Goal: Transaction & Acquisition: Purchase product/service

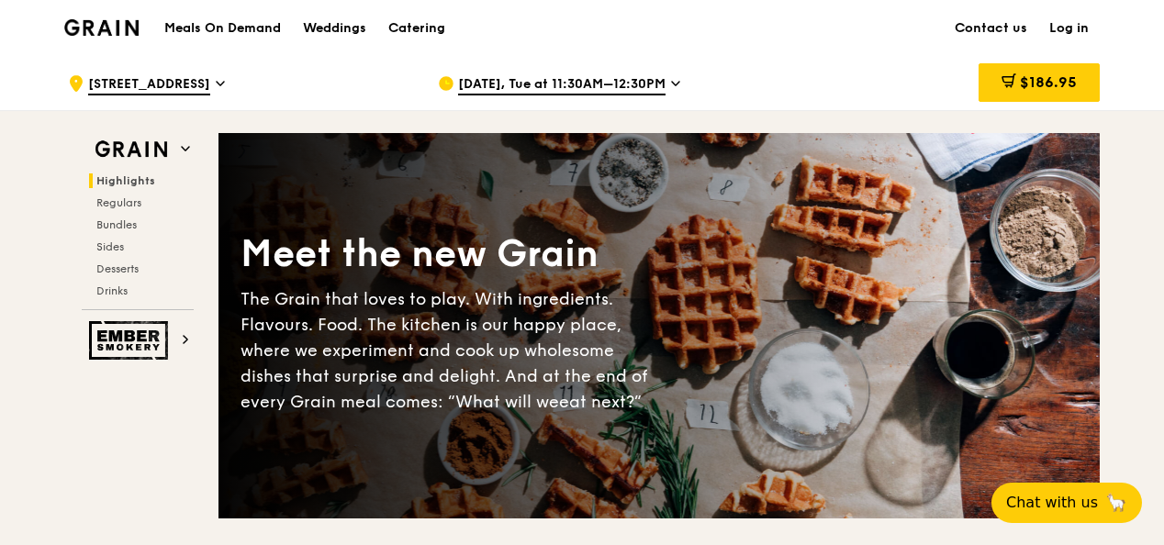
click at [129, 84] on span "3 Fraser Street" at bounding box center [149, 85] width 122 height 20
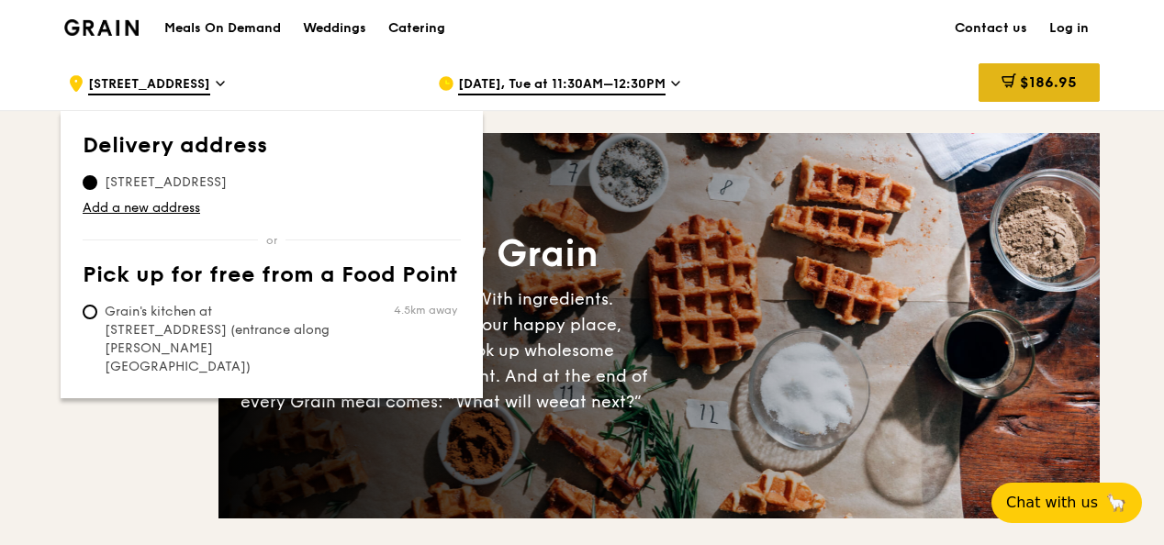
click at [1033, 91] on div "$186.95" at bounding box center [1039, 82] width 121 height 39
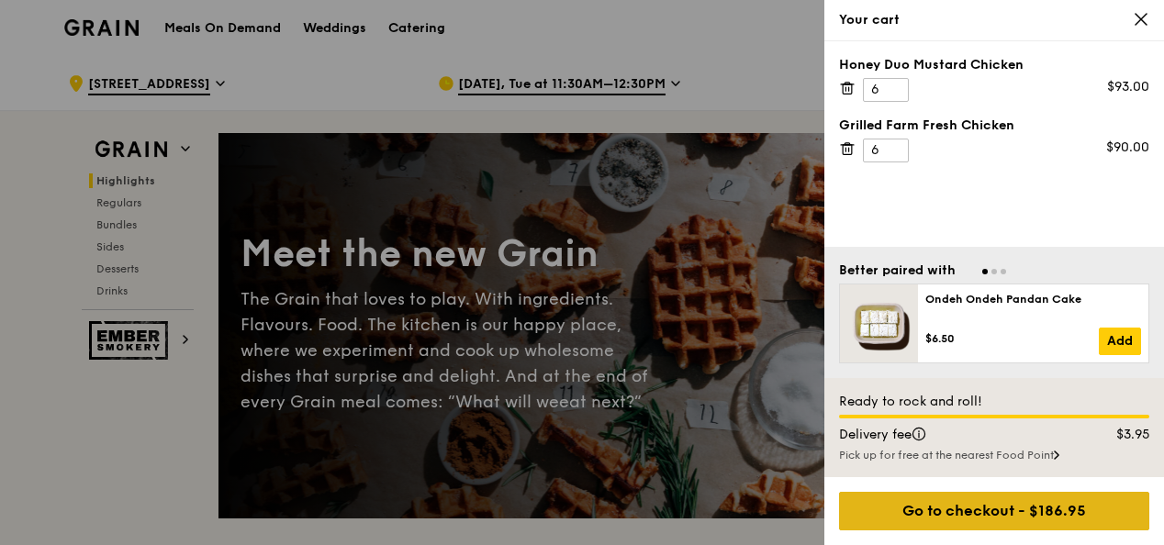
click at [962, 516] on div "Go to checkout - $186.95" at bounding box center [994, 511] width 310 height 39
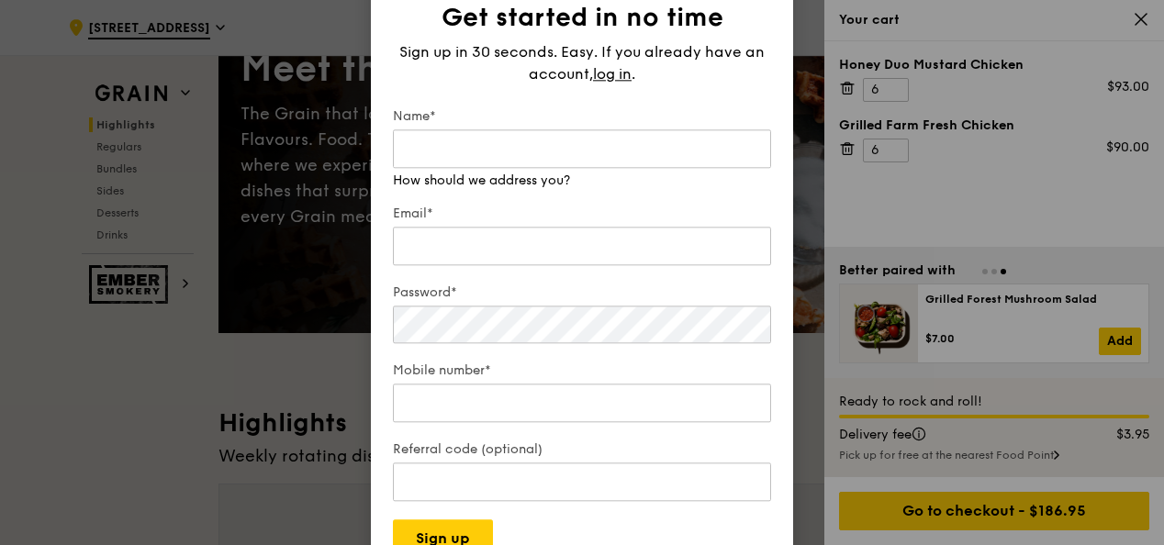
scroll to position [191, 0]
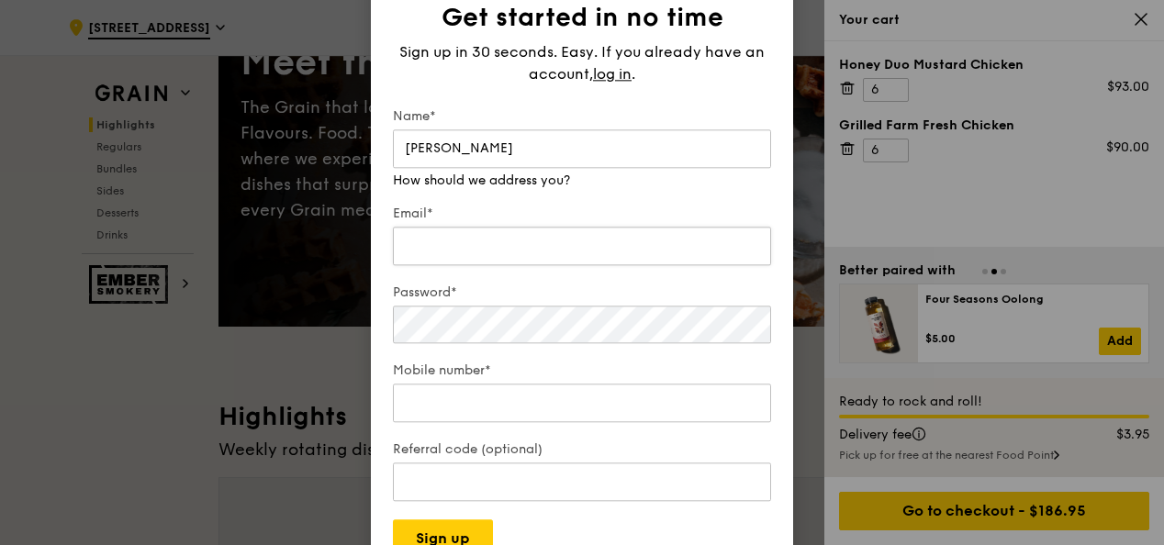
type input "Chee Yong"
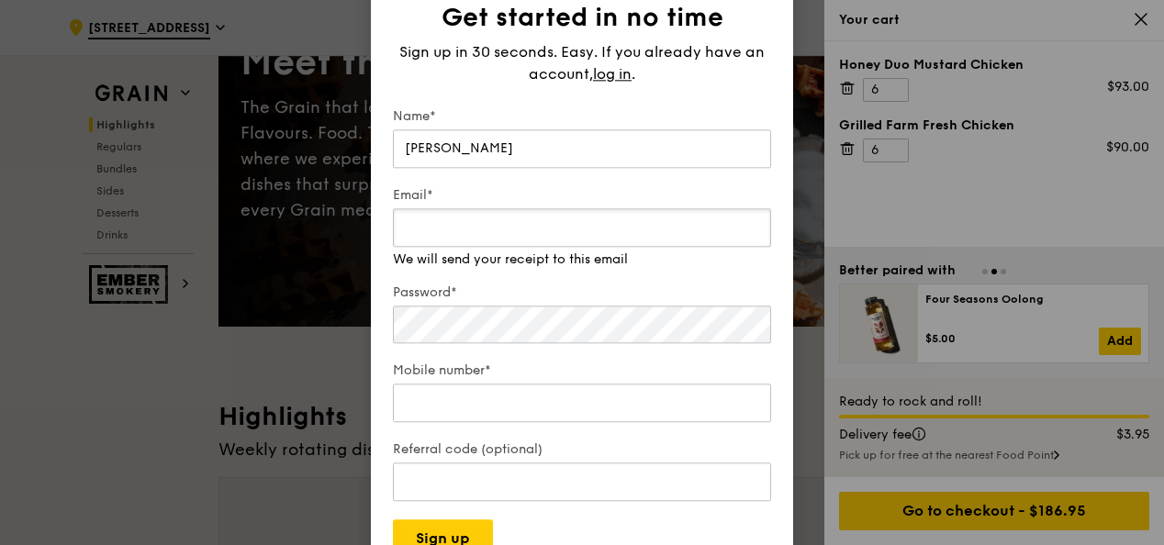
click at [494, 242] on input "Email*" at bounding box center [582, 227] width 378 height 39
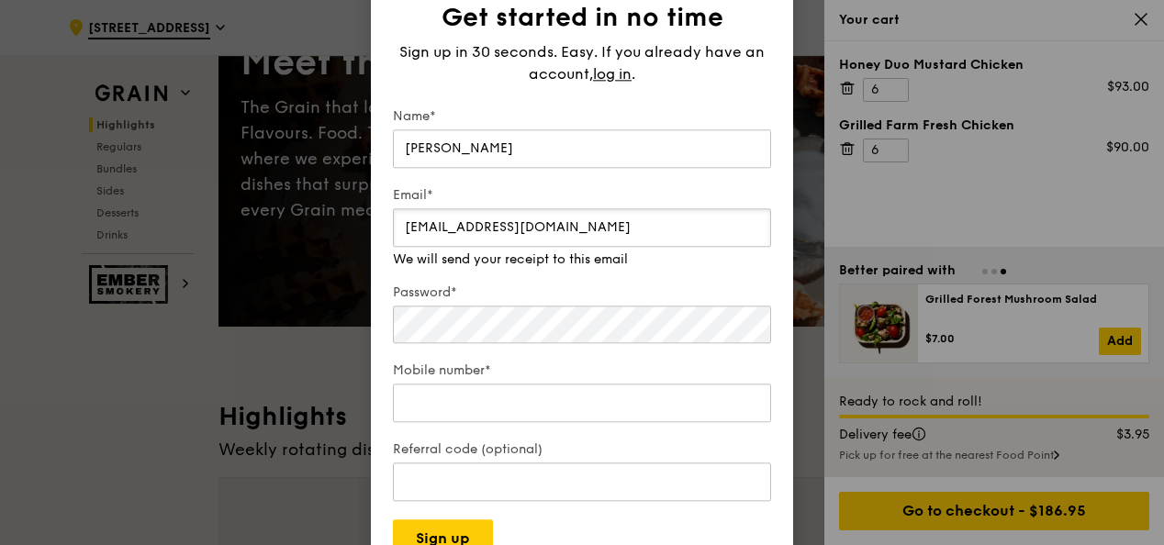
type input "cheeyong.chan@mastercard.com"
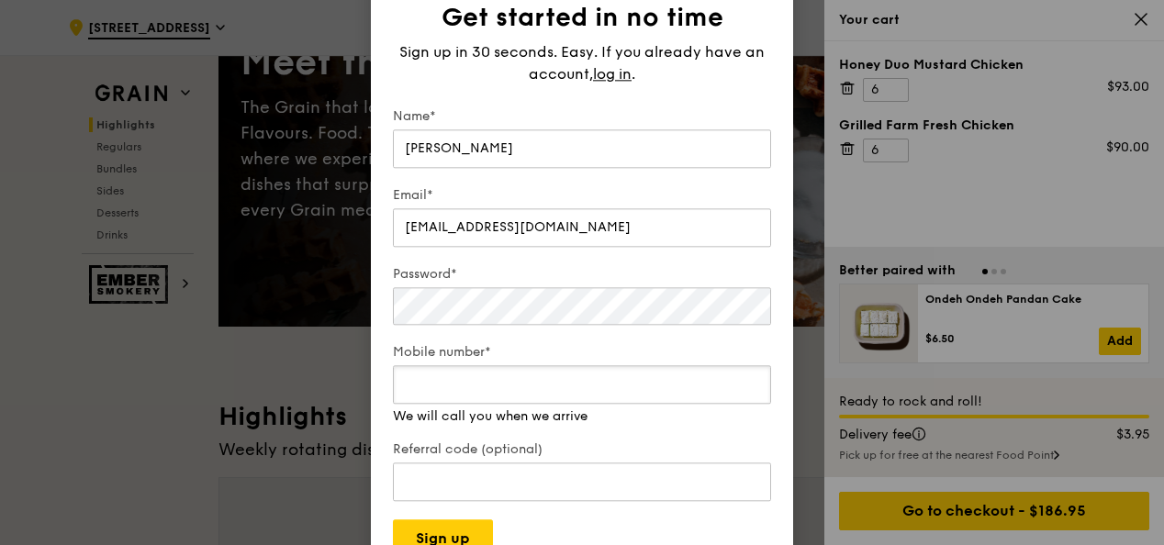
click at [494, 413] on div "Mobile number* We will call you when we arrive" at bounding box center [582, 385] width 378 height 83
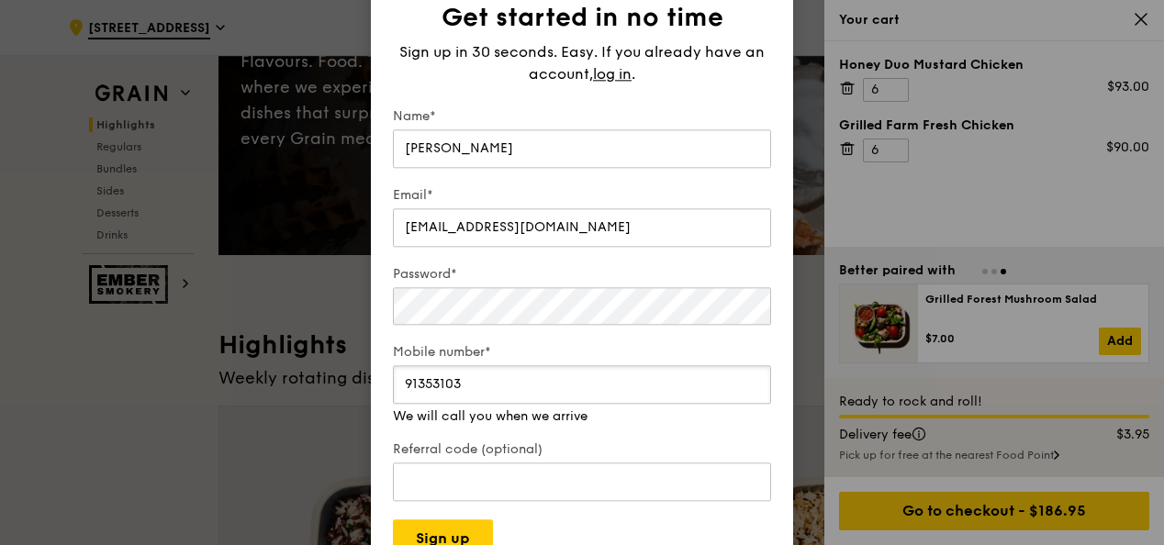
scroll to position [263, 0]
type input "91353103"
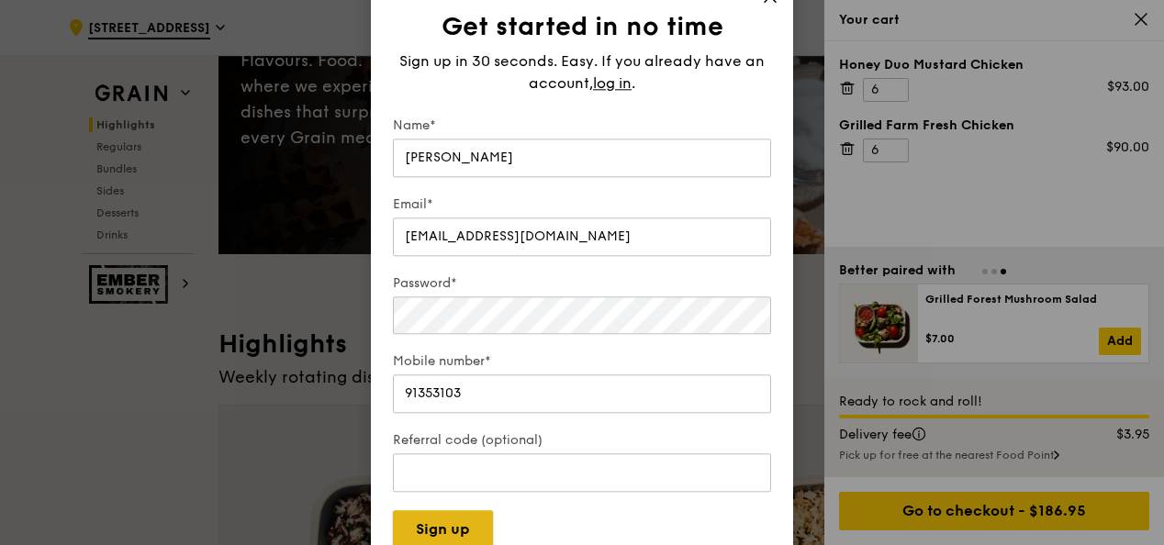
click at [446, 533] on button "Sign up" at bounding box center [443, 530] width 100 height 39
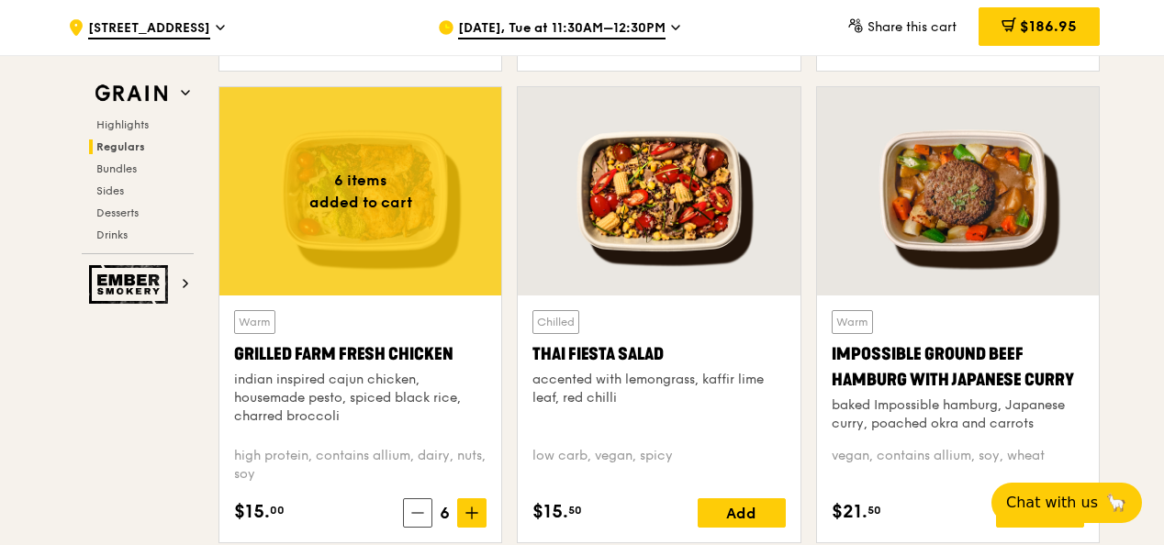
scroll to position [2089, 0]
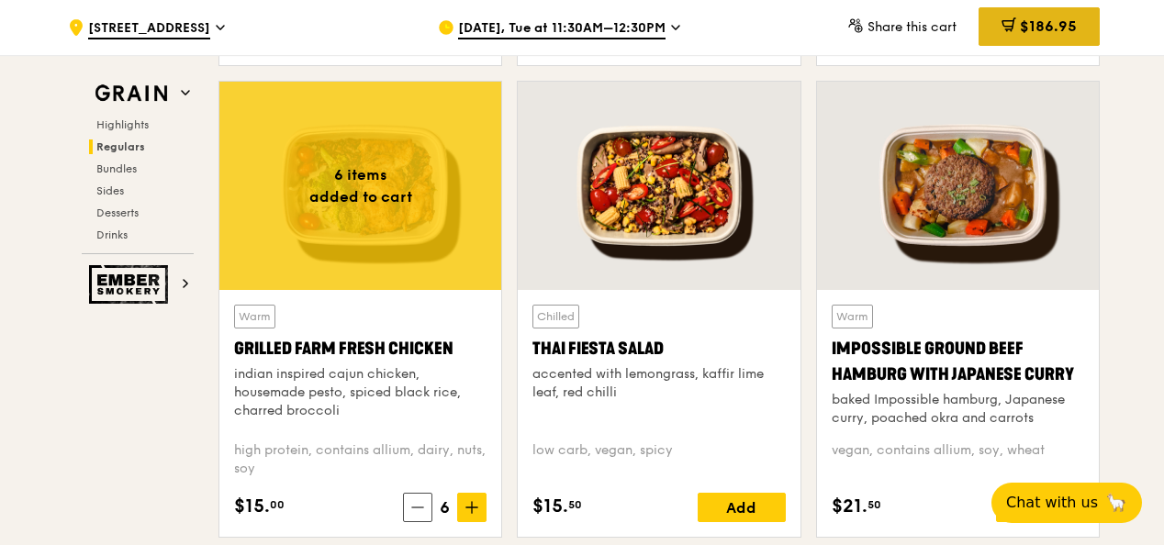
click at [995, 34] on div "$186.95" at bounding box center [1039, 26] width 121 height 39
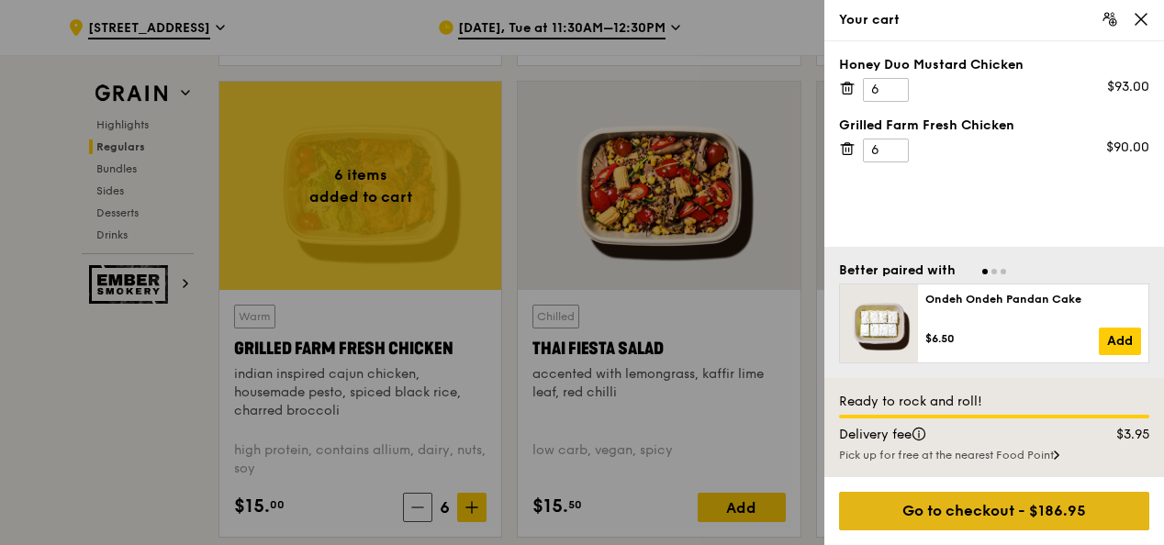
click at [939, 516] on div "Go to checkout - $186.95" at bounding box center [994, 511] width 310 height 39
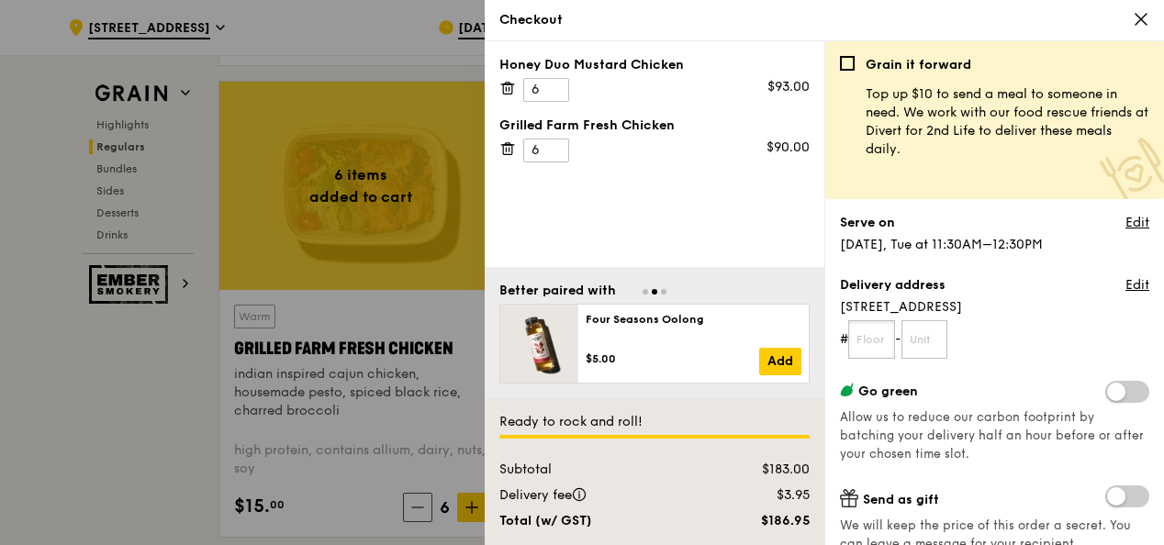
click at [871, 341] on input "text" at bounding box center [871, 339] width 47 height 39
type input "17"
click at [988, 336] on form "# 17 -" at bounding box center [994, 339] width 309 height 39
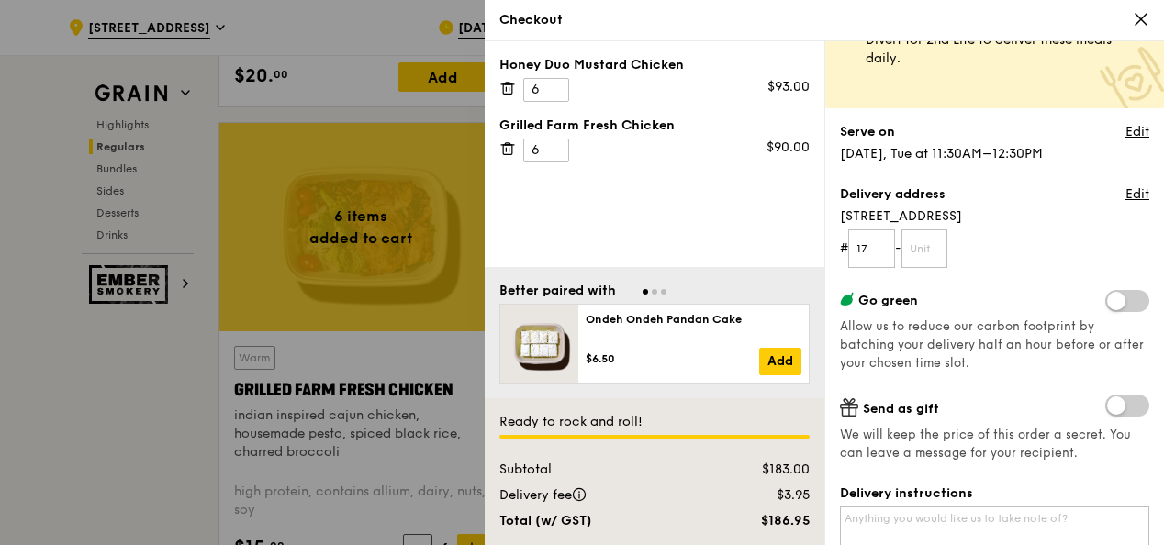
scroll to position [95, 0]
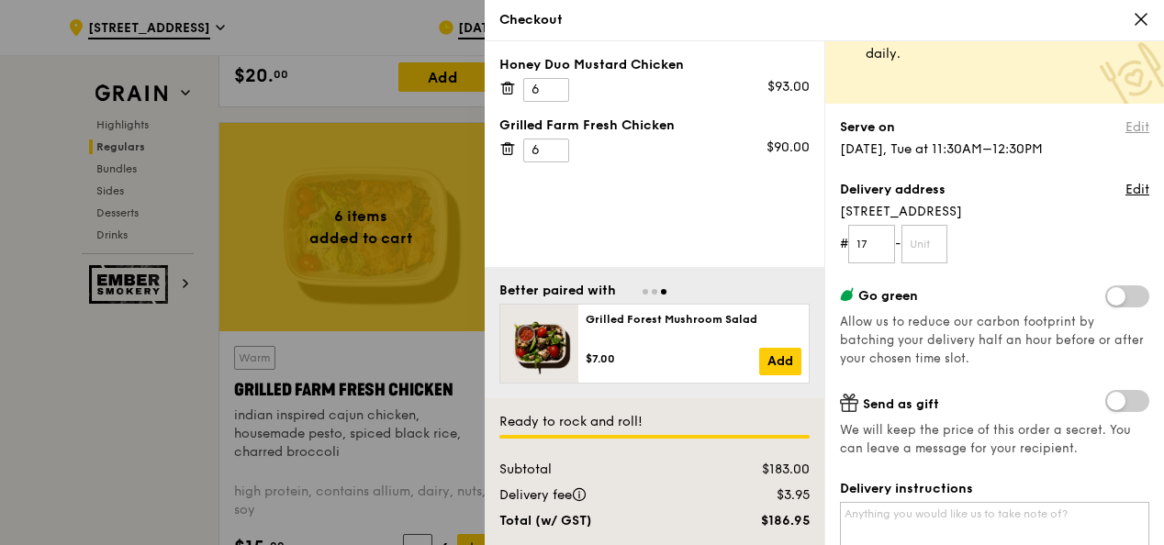
click at [1126, 127] on link "Edit" at bounding box center [1138, 127] width 24 height 18
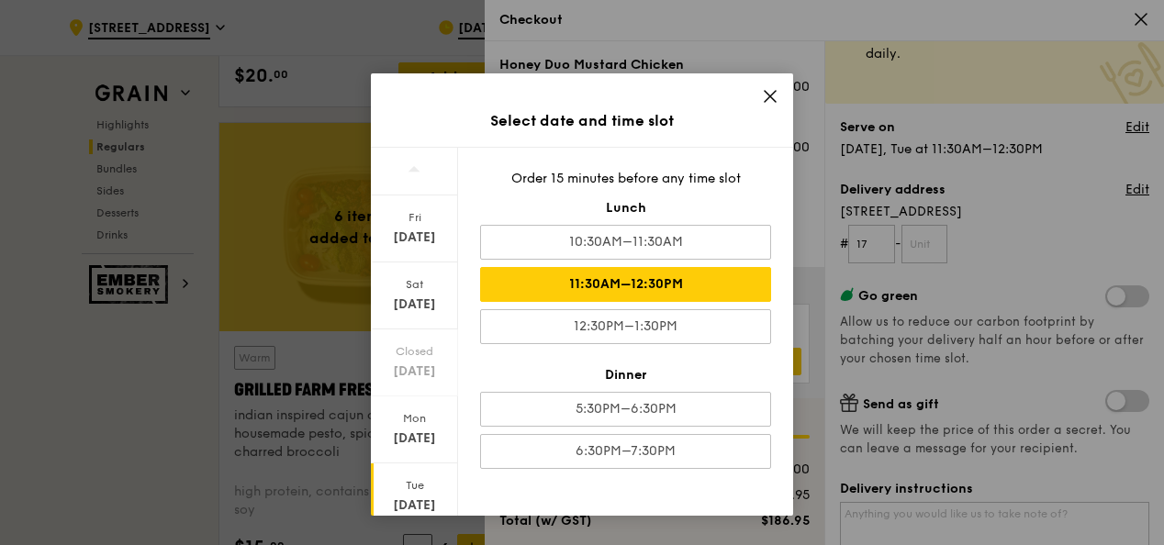
click at [767, 94] on icon at bounding box center [770, 96] width 11 height 11
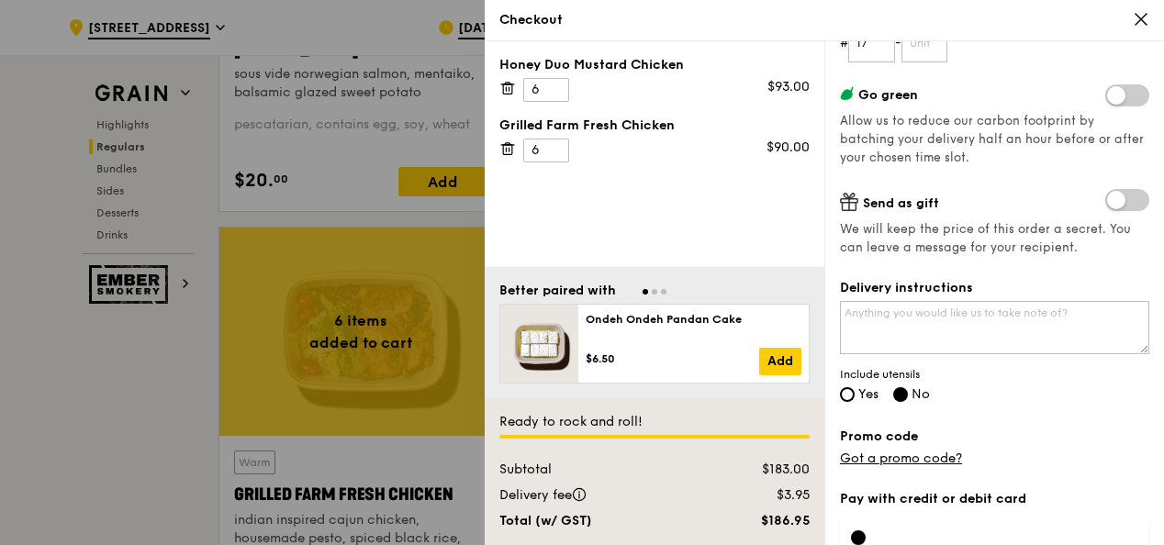
scroll to position [306, 0]
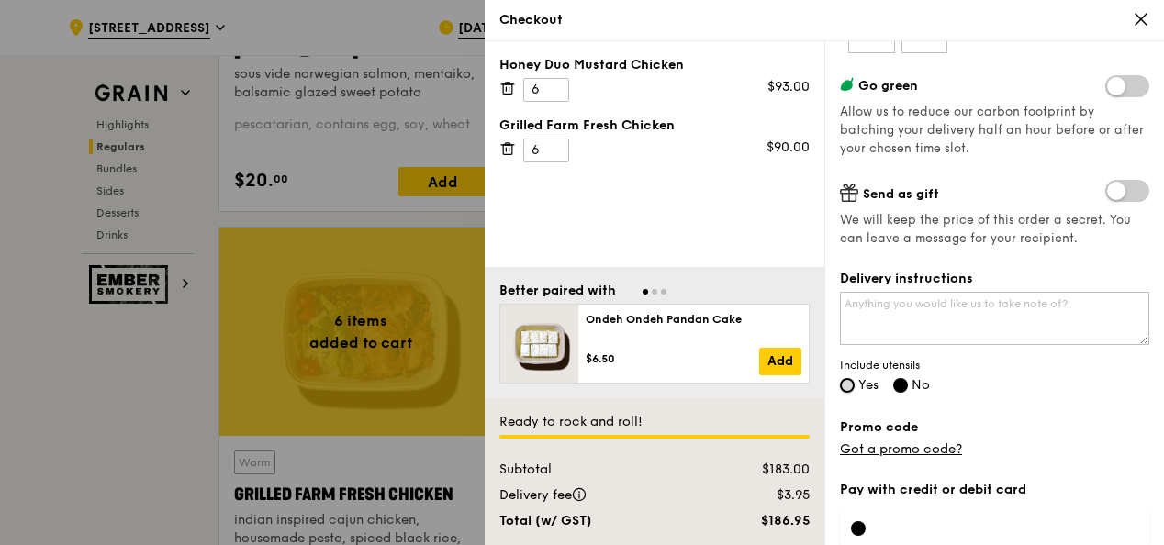
click at [846, 388] on input "Yes" at bounding box center [847, 385] width 15 height 15
radio input "true"
radio input "false"
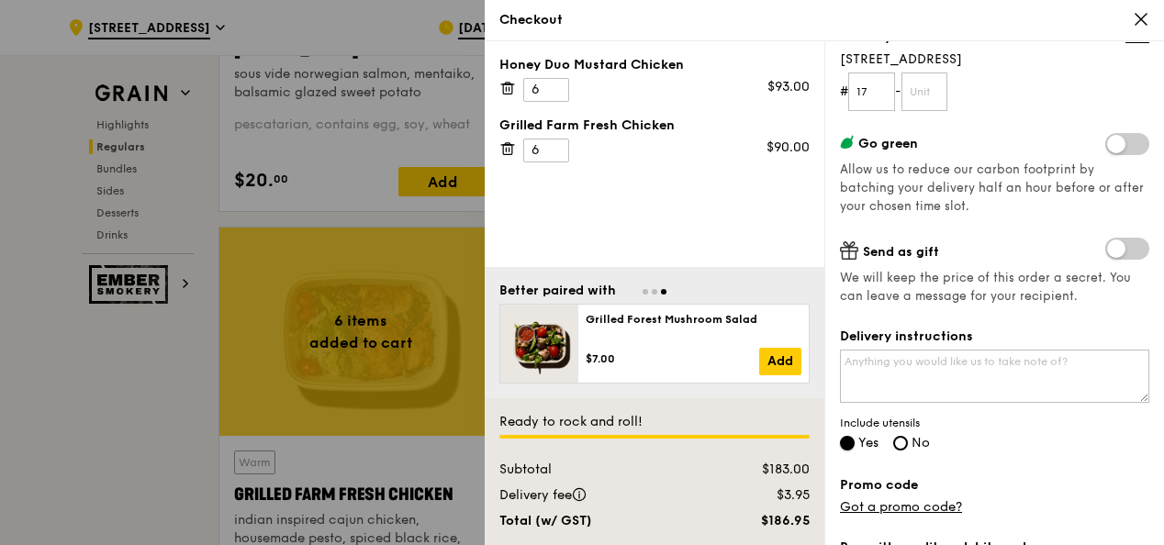
scroll to position [249, 0]
click at [553, 83] on input "7" at bounding box center [546, 90] width 46 height 24
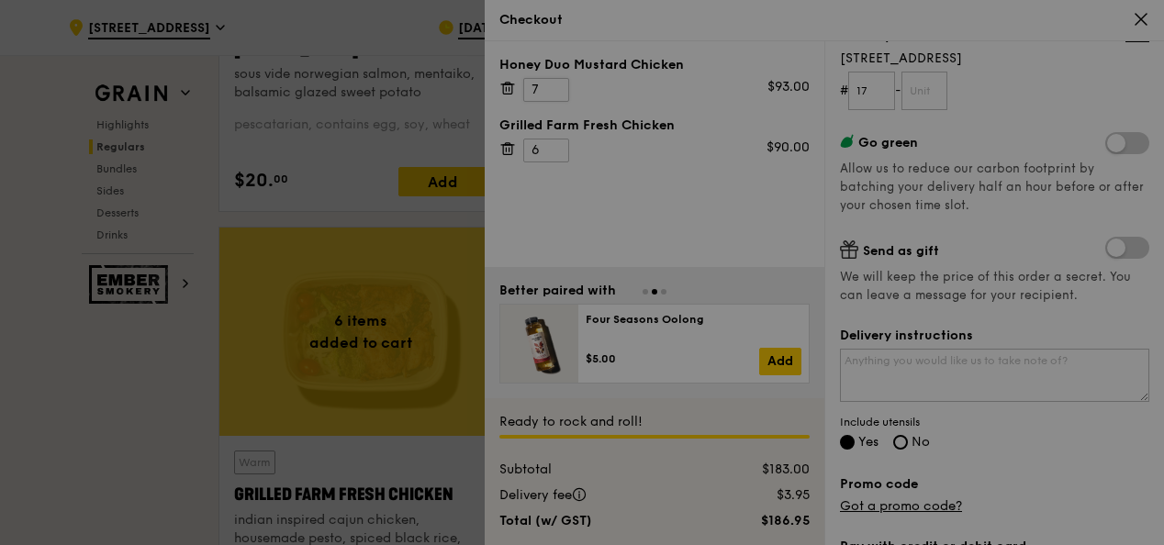
click at [553, 83] on div at bounding box center [582, 272] width 1164 height 545
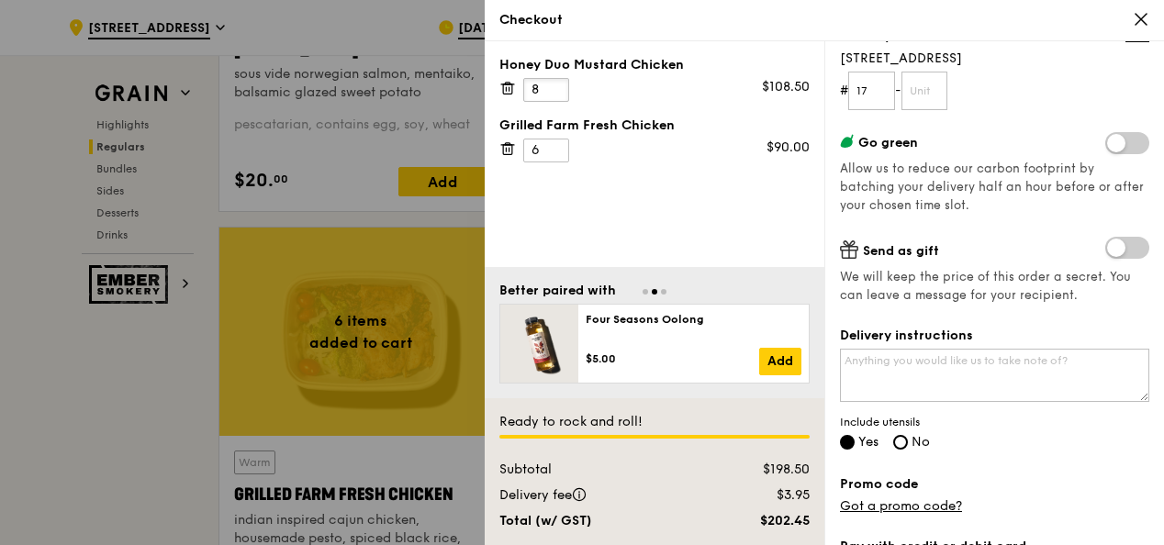
type input "8"
click at [553, 88] on input "8" at bounding box center [546, 90] width 46 height 24
type input "7"
click at [553, 141] on input "7" at bounding box center [546, 151] width 46 height 24
click at [1142, 24] on icon at bounding box center [1141, 19] width 17 height 17
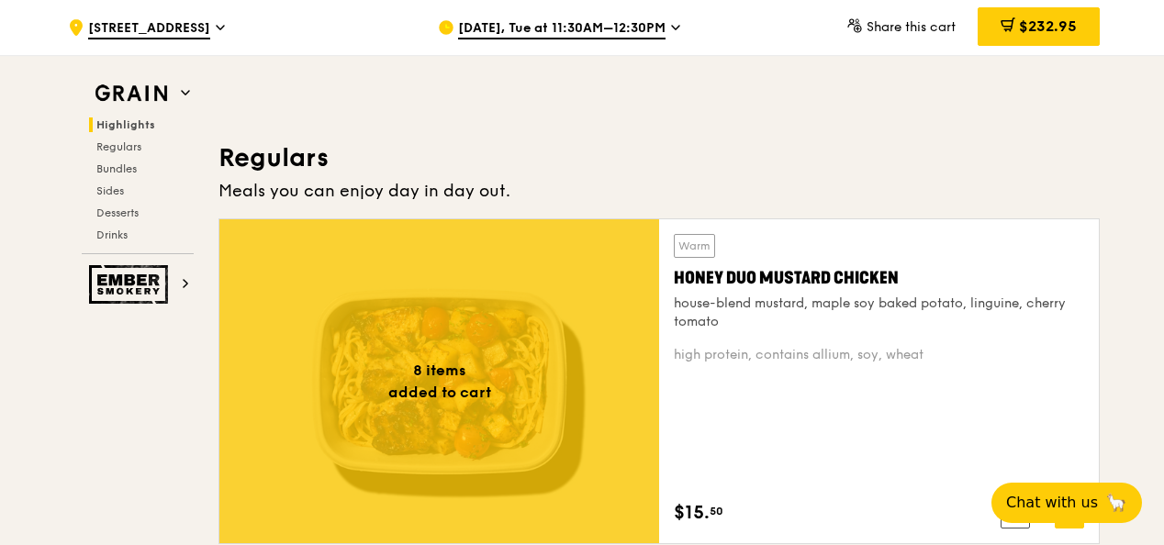
scroll to position [1139, 0]
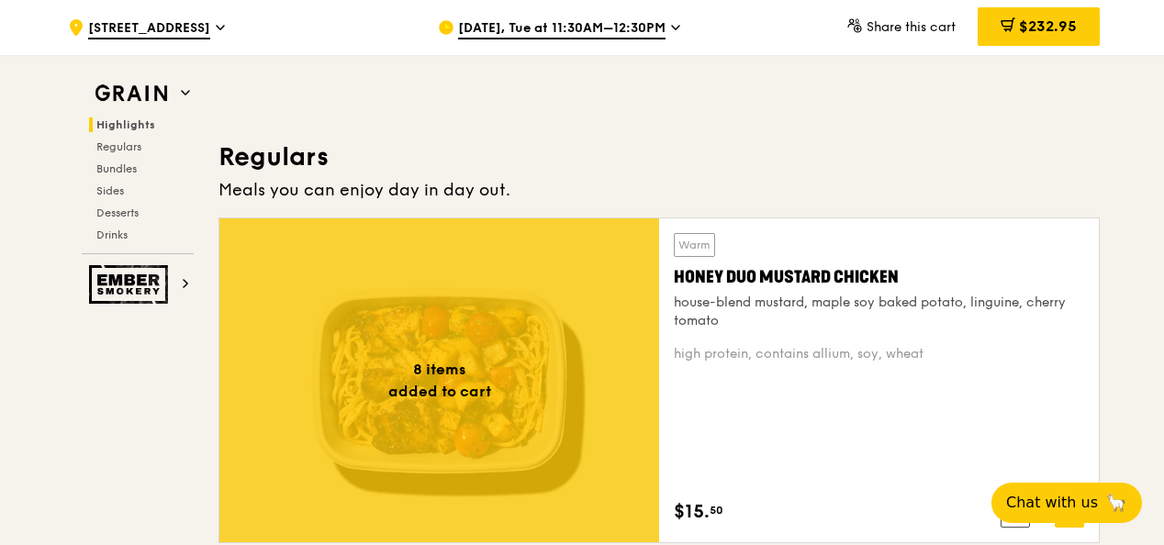
click at [753, 177] on div "Meals you can enjoy day in day out." at bounding box center [658, 190] width 881 height 26
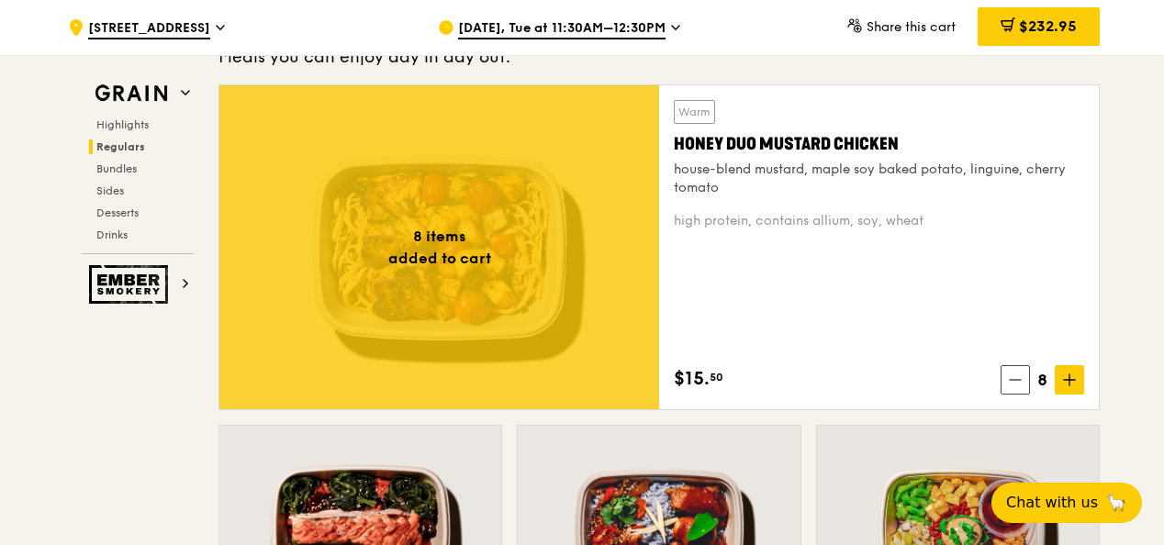
scroll to position [1250, 0]
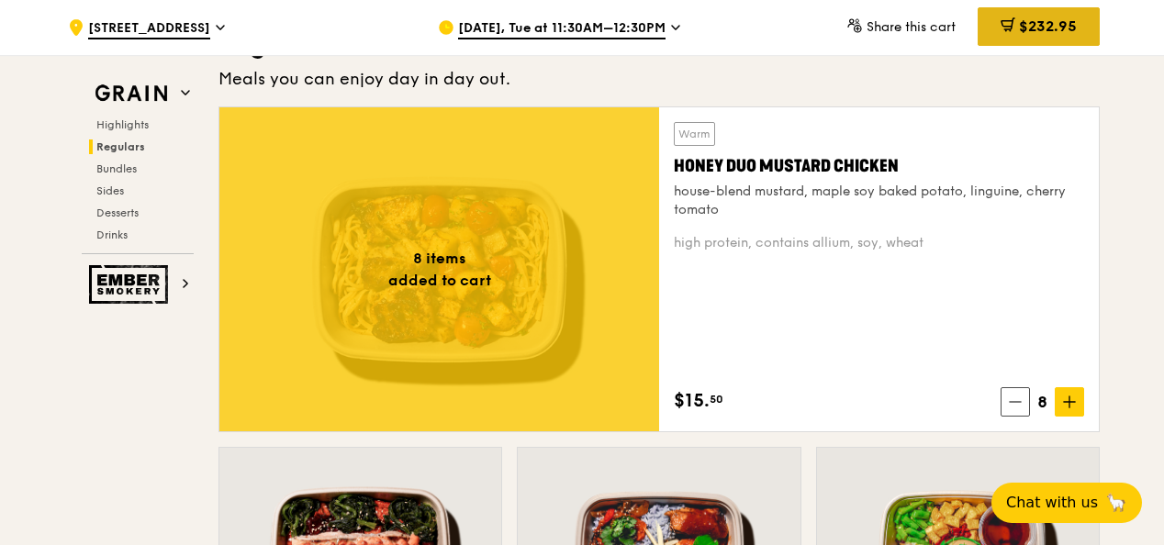
click at [1026, 32] on span "$232.95" at bounding box center [1048, 25] width 58 height 17
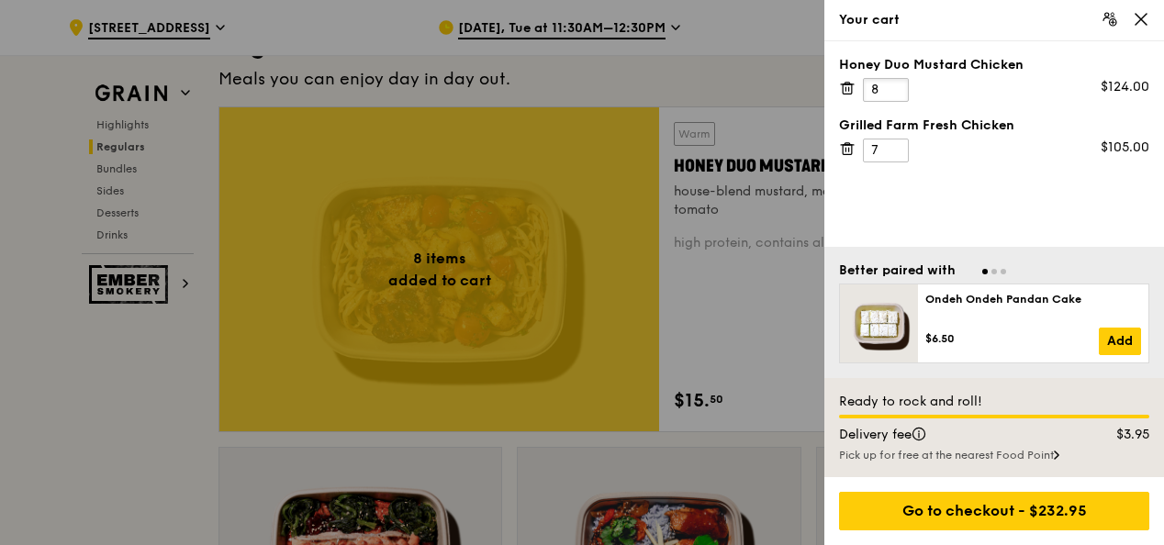
click at [885, 84] on input "8" at bounding box center [886, 90] width 46 height 24
click at [1145, 23] on icon at bounding box center [1141, 19] width 11 height 11
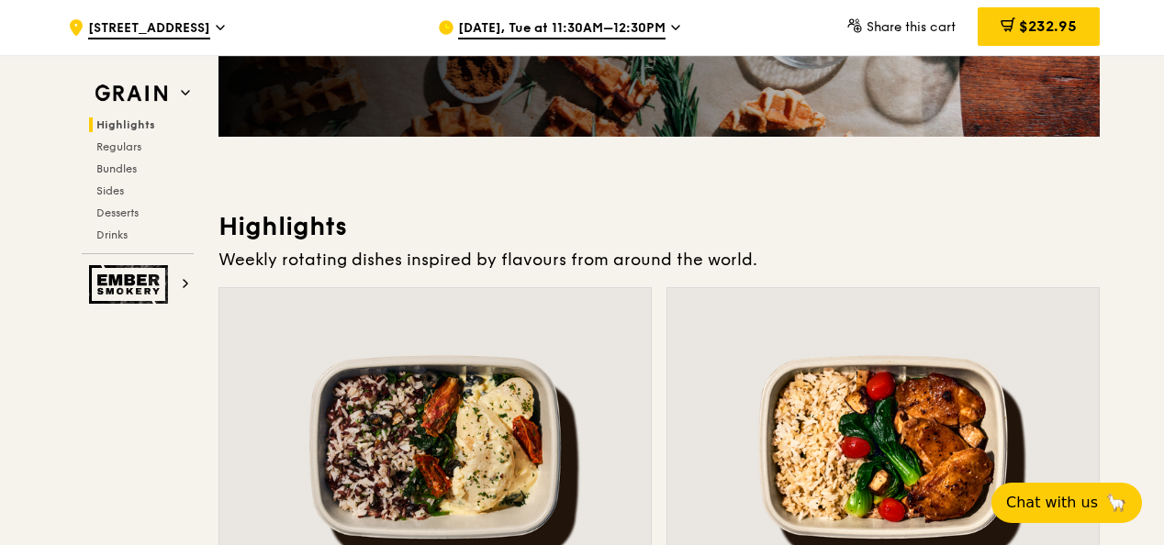
scroll to position [386, 0]
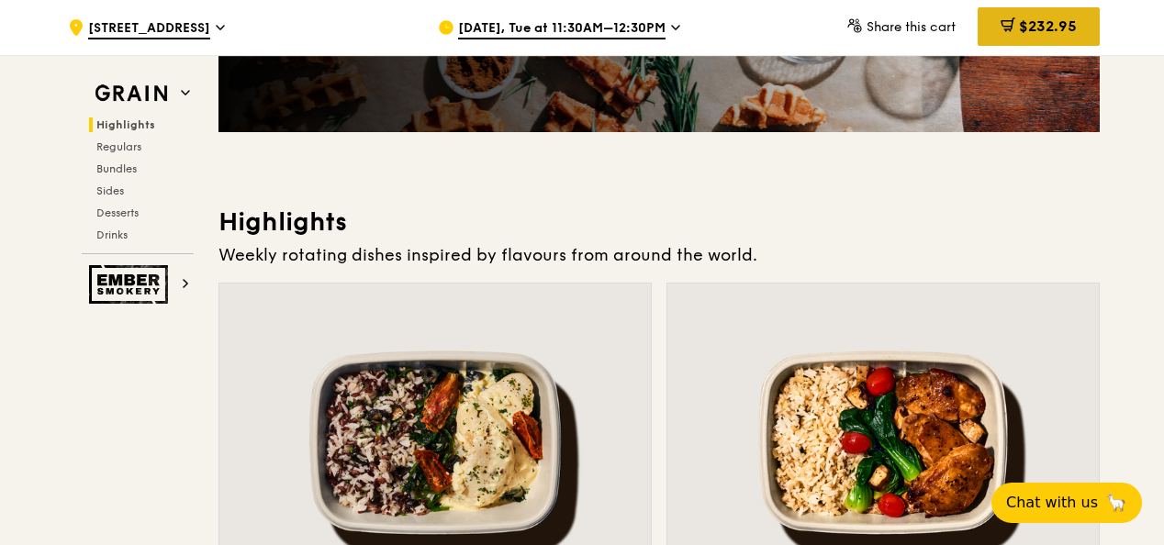
click at [1009, 26] on icon at bounding box center [1007, 24] width 11 height 6
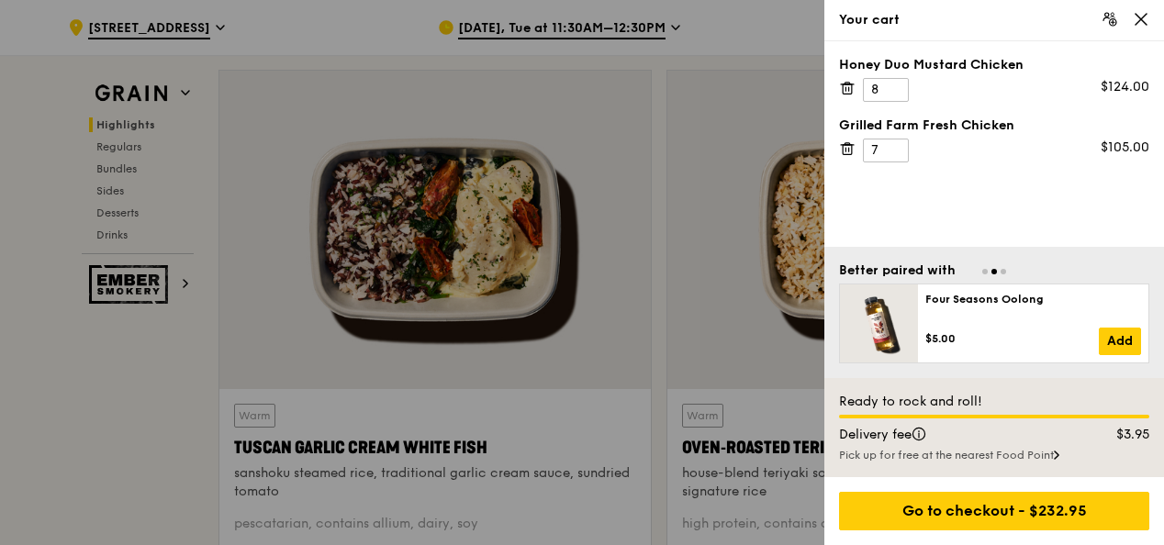
scroll to position [602, 0]
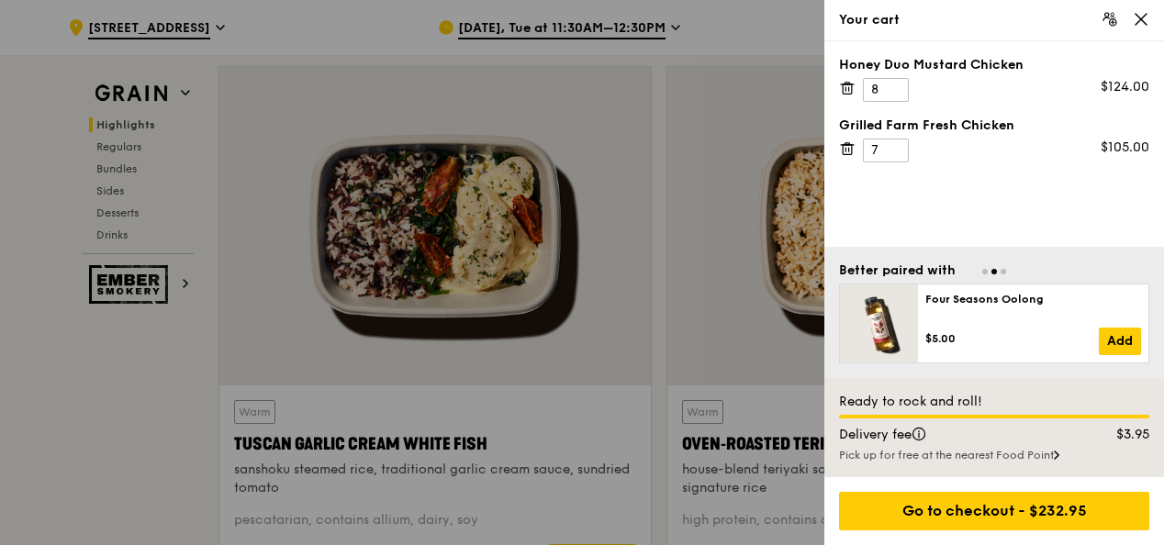
click at [1137, 18] on icon at bounding box center [1141, 19] width 17 height 17
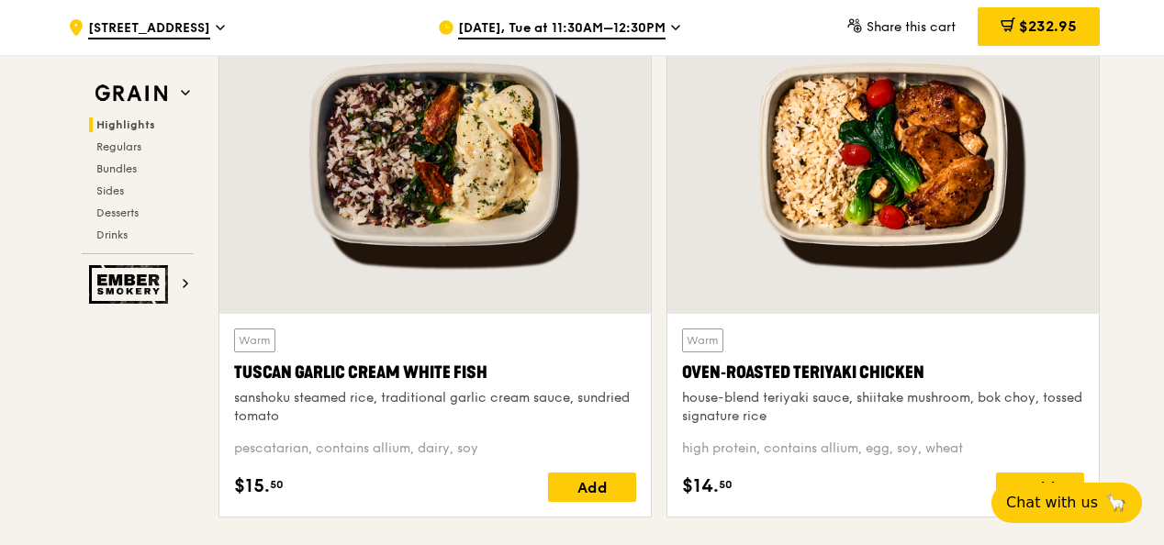
scroll to position [655, 0]
